Goal: Check status: Check status

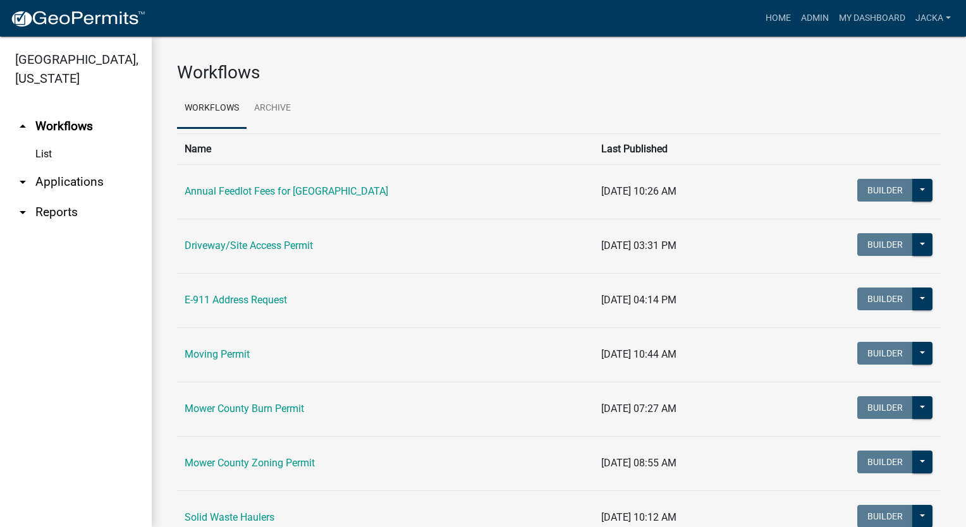
click at [70, 181] on link "arrow_drop_down Applications" at bounding box center [76, 182] width 152 height 30
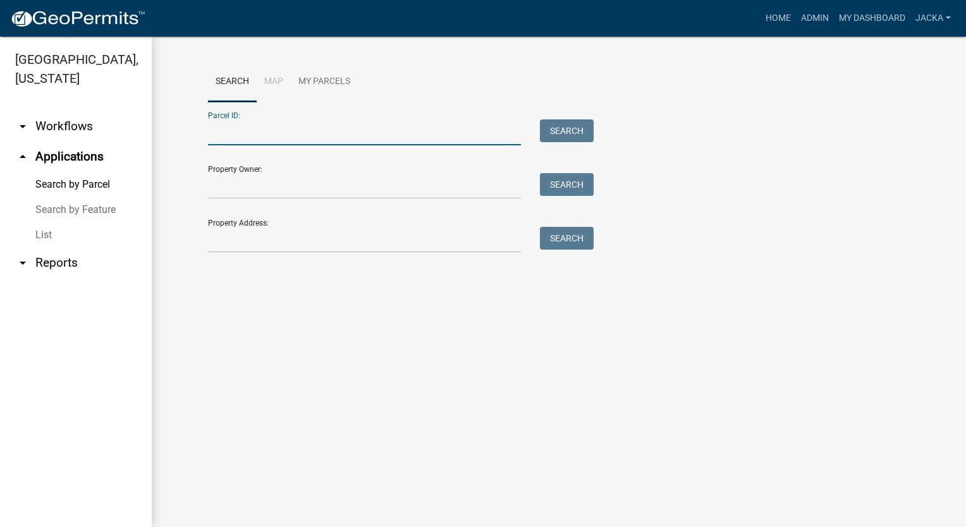
click at [283, 134] on input "Parcel ID:" at bounding box center [364, 133] width 313 height 26
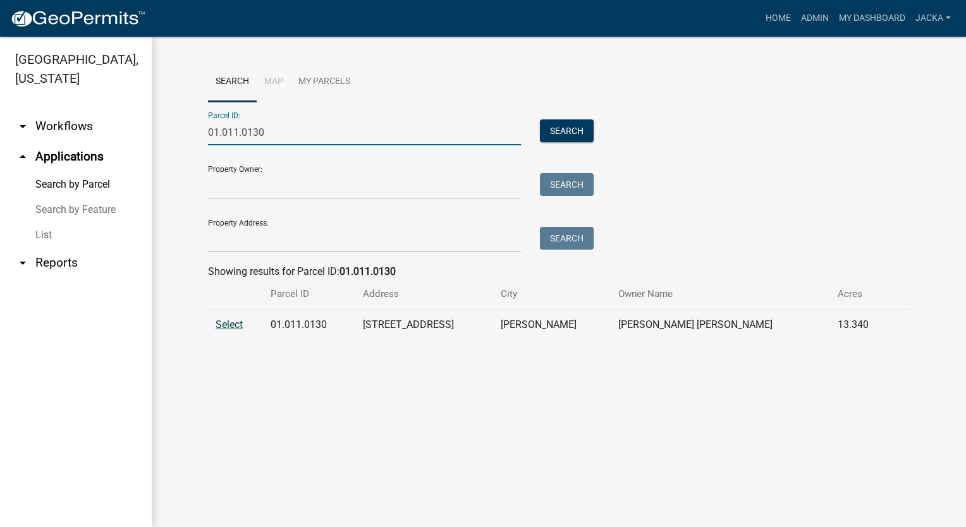
type input "01.011.0130"
click at [228, 330] on span "Select" at bounding box center [229, 325] width 27 height 12
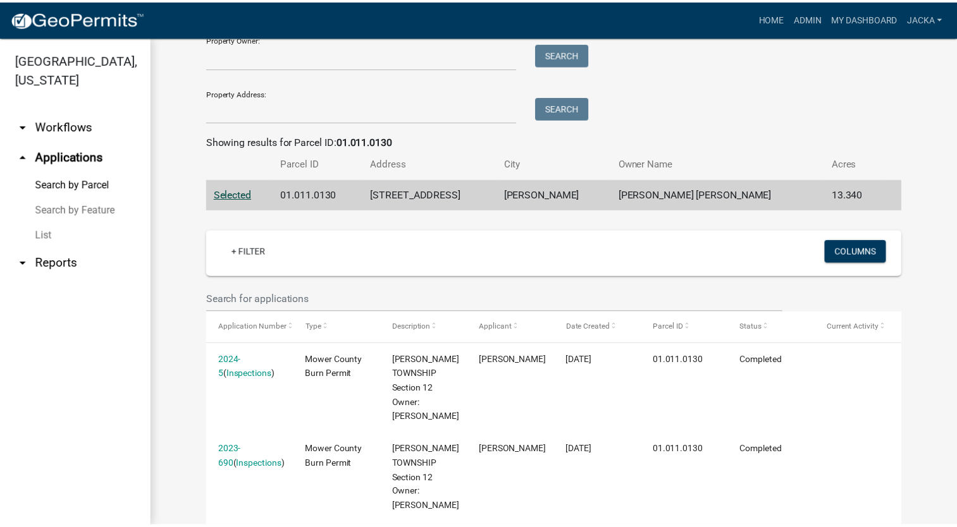
scroll to position [257, 0]
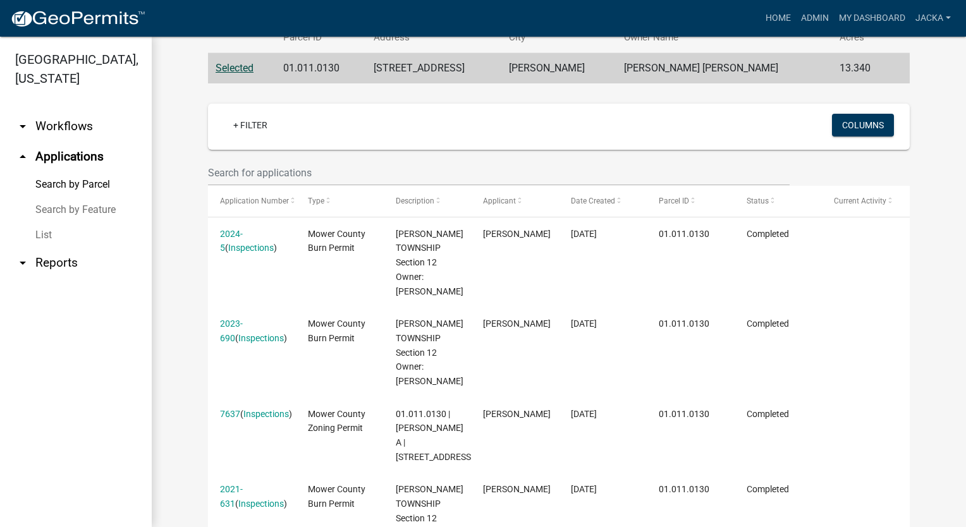
click at [230, 411] on link "7637" at bounding box center [230, 414] width 20 height 10
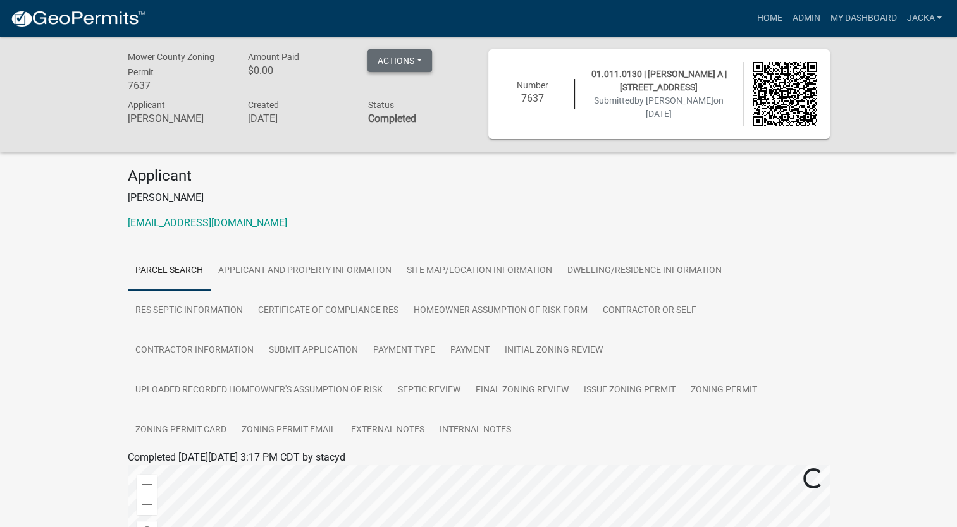
click at [386, 58] on button "Actions" at bounding box center [399, 60] width 65 height 23
click at [405, 91] on link "Printer Friendly" at bounding box center [417, 94] width 101 height 30
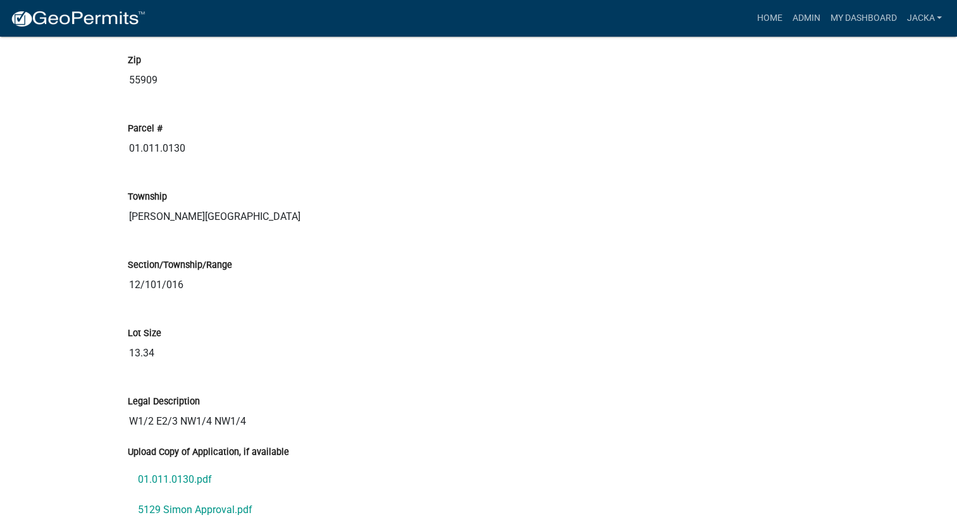
scroll to position [1644, 0]
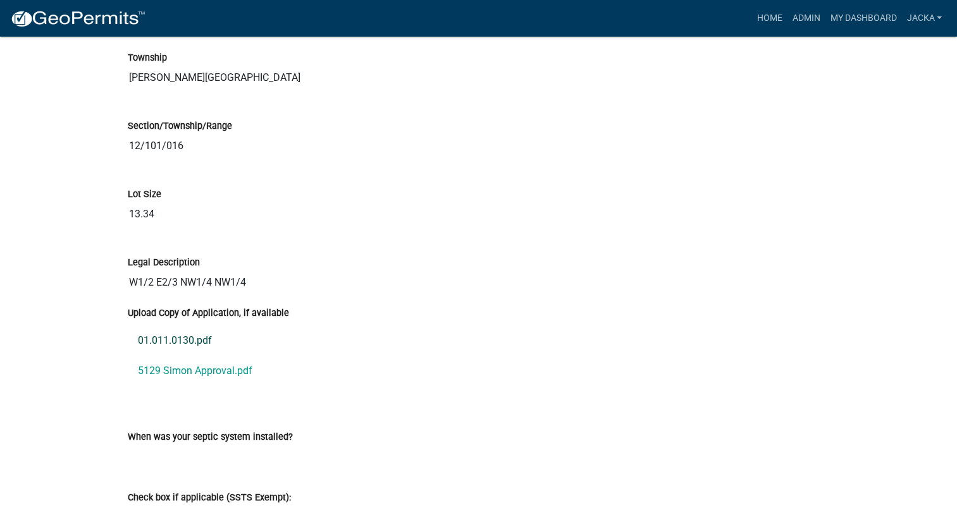
click at [161, 332] on link "01.011.0130.pdf" at bounding box center [479, 341] width 702 height 30
